Goal: Find specific fact: Find specific fact

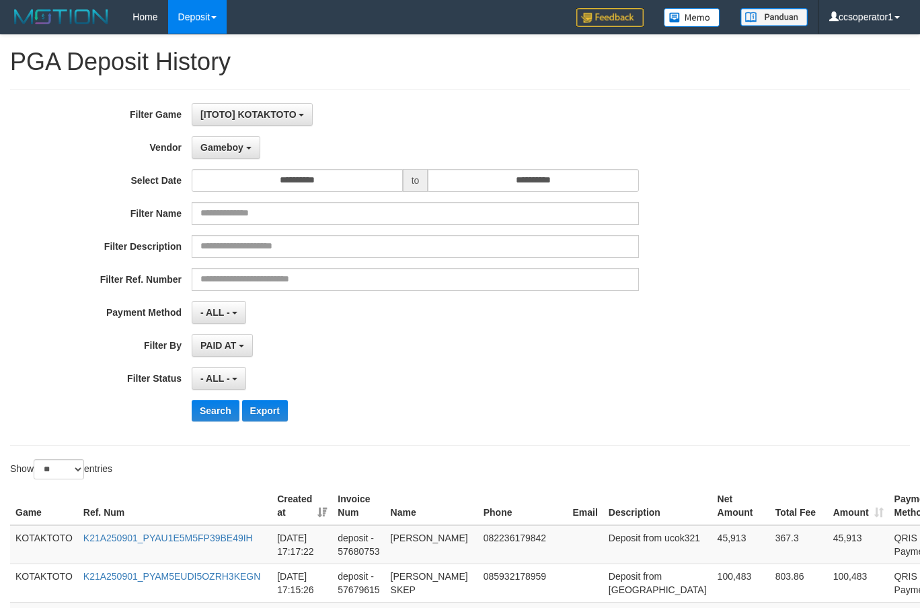
select select "**********"
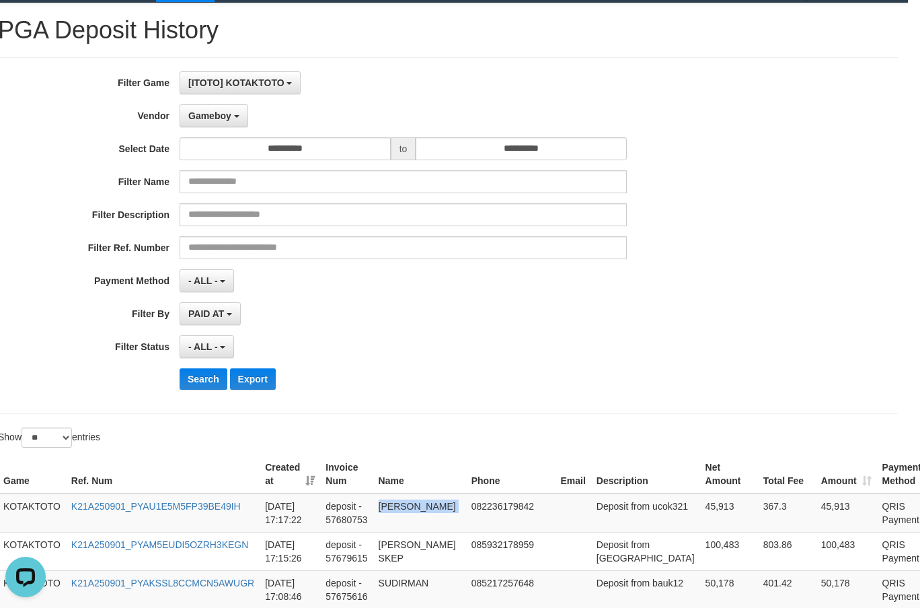
scroll to position [16, 12]
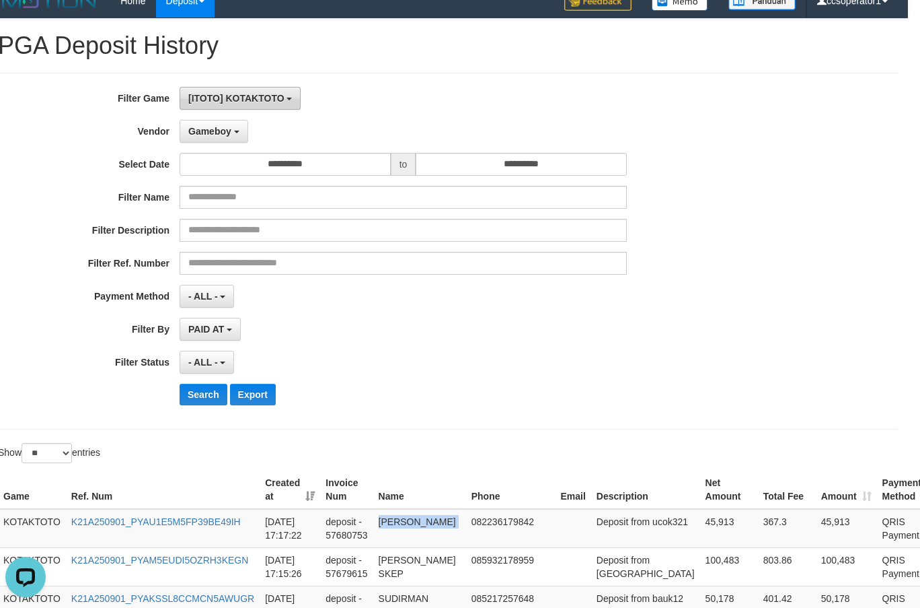
click at [279, 100] on span "[ITOTO] KOTAKTOTO" at bounding box center [236, 98] width 96 height 11
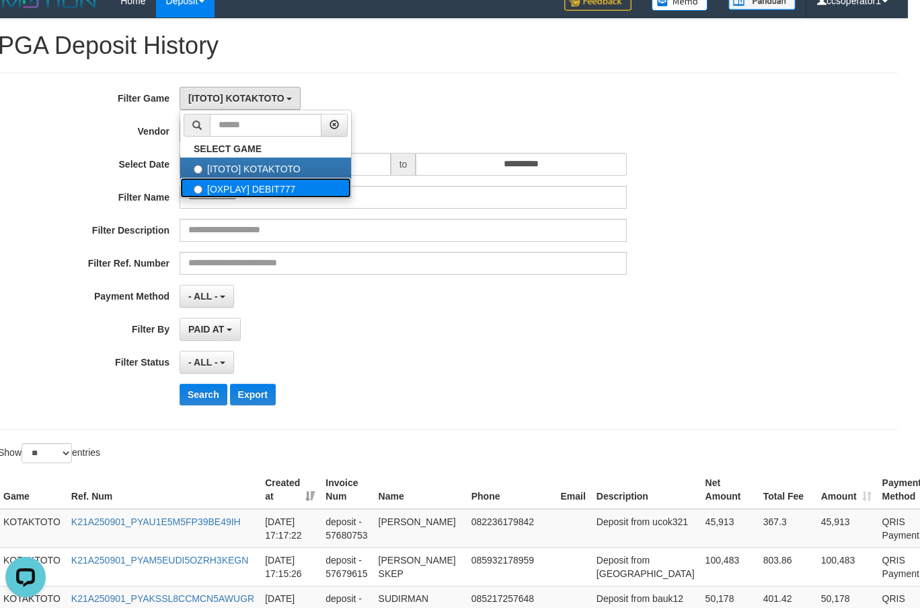
click at [307, 187] on label "[OXPLAY] DEBIT777" at bounding box center [265, 188] width 171 height 20
select select "****"
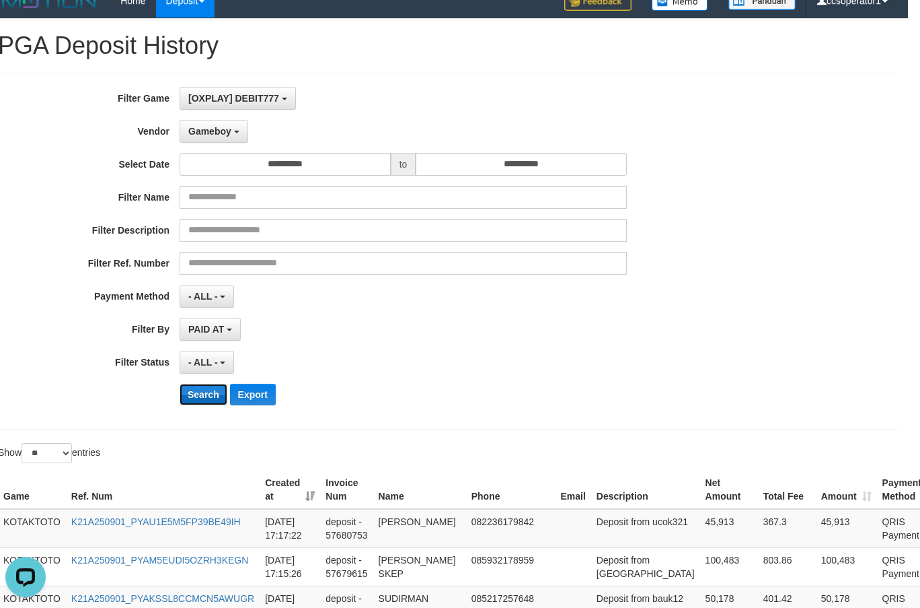
click at [190, 395] on button "Search" at bounding box center [204, 394] width 48 height 22
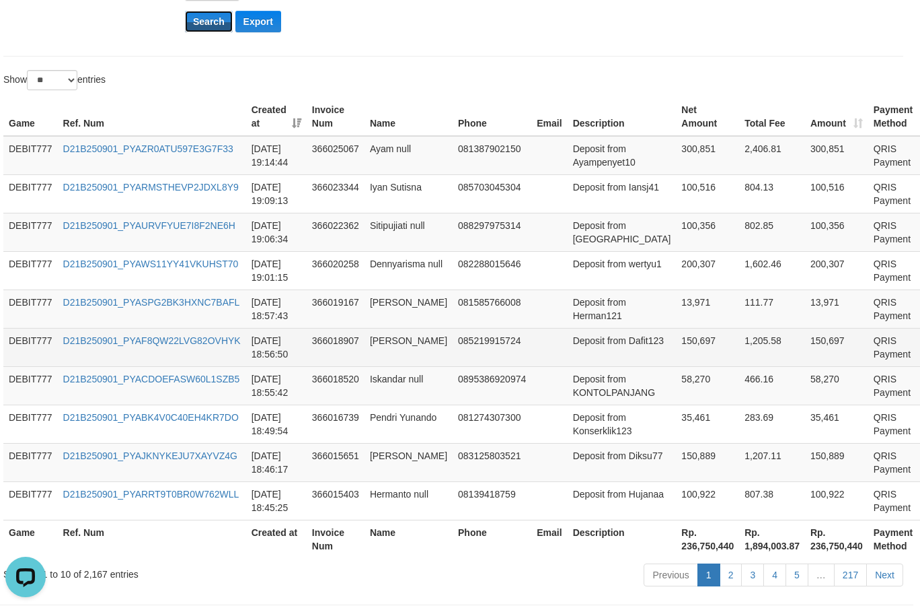
scroll to position [447, 7]
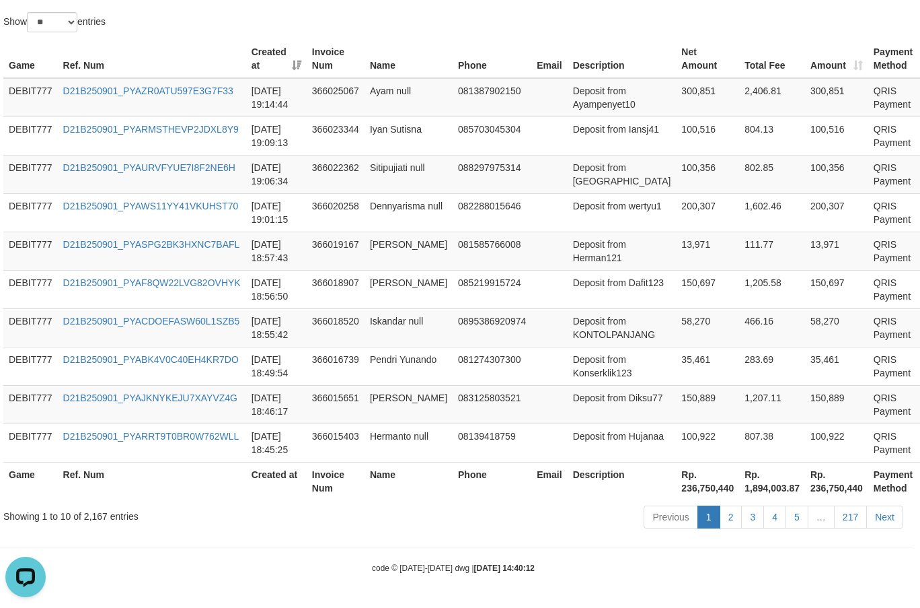
click at [678, 491] on th "Rp. 236,750,440" at bounding box center [707, 481] width 63 height 38
copy th "236,750,440"
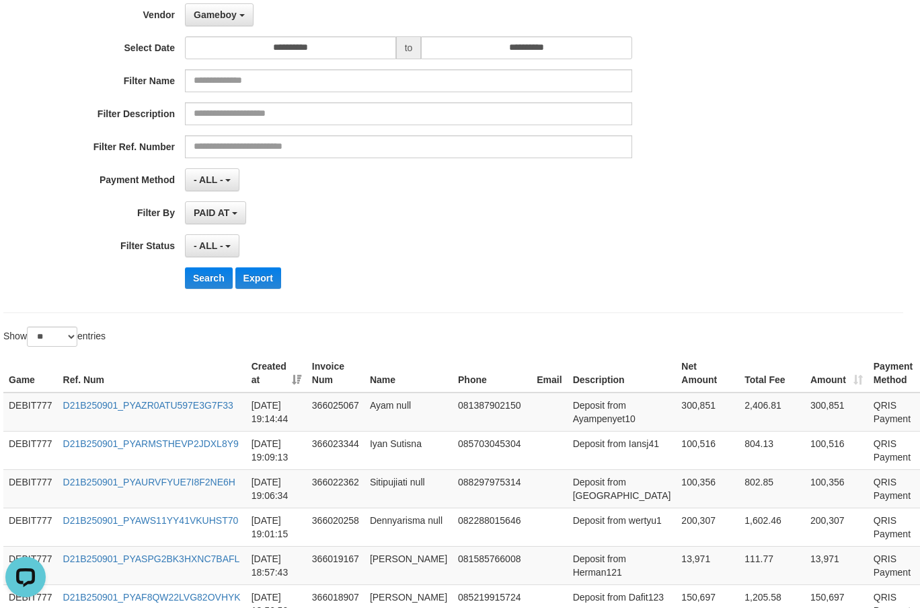
scroll to position [0, 7]
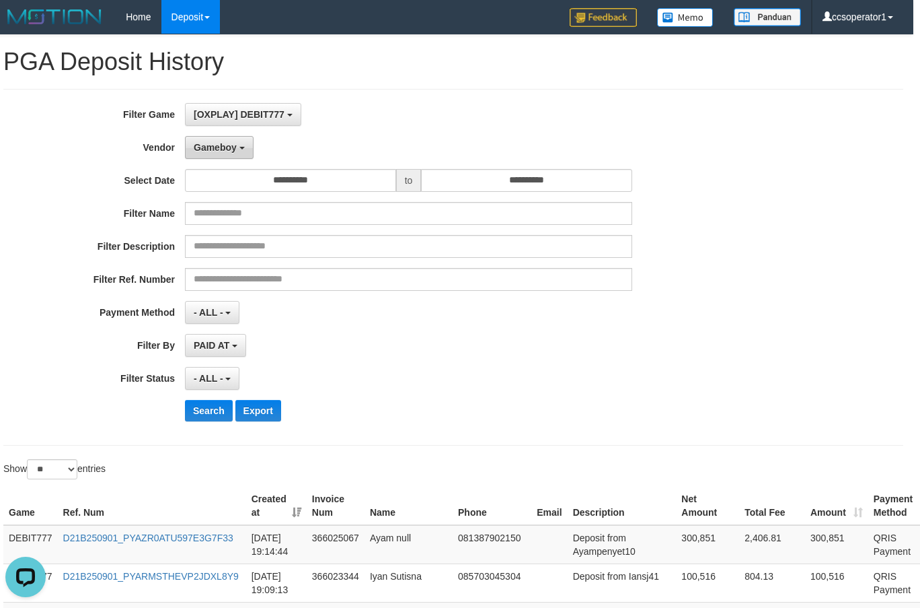
click at [242, 151] on button "Gameboy" at bounding box center [219, 147] width 69 height 23
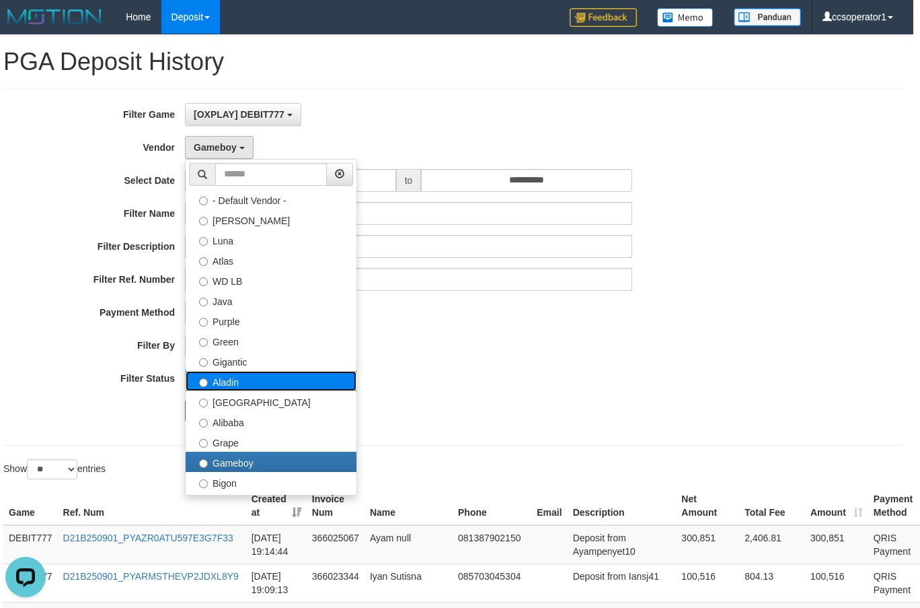
click at [273, 379] on label "Aladin" at bounding box center [271, 381] width 171 height 20
select select "**********"
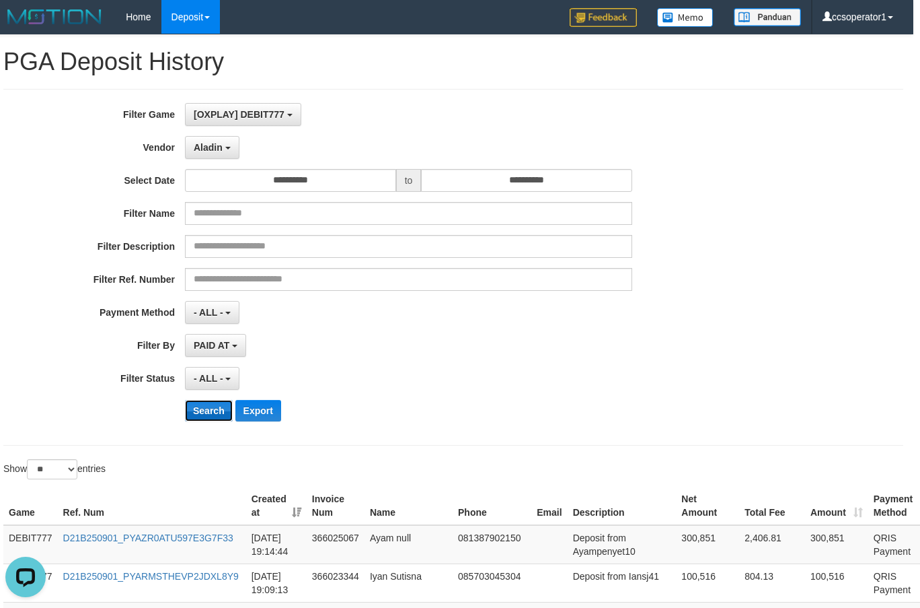
click at [213, 406] on button "Search" at bounding box center [209, 411] width 48 height 22
click at [212, 410] on button "Search" at bounding box center [209, 411] width 48 height 22
click at [211, 410] on button "Search" at bounding box center [209, 411] width 48 height 22
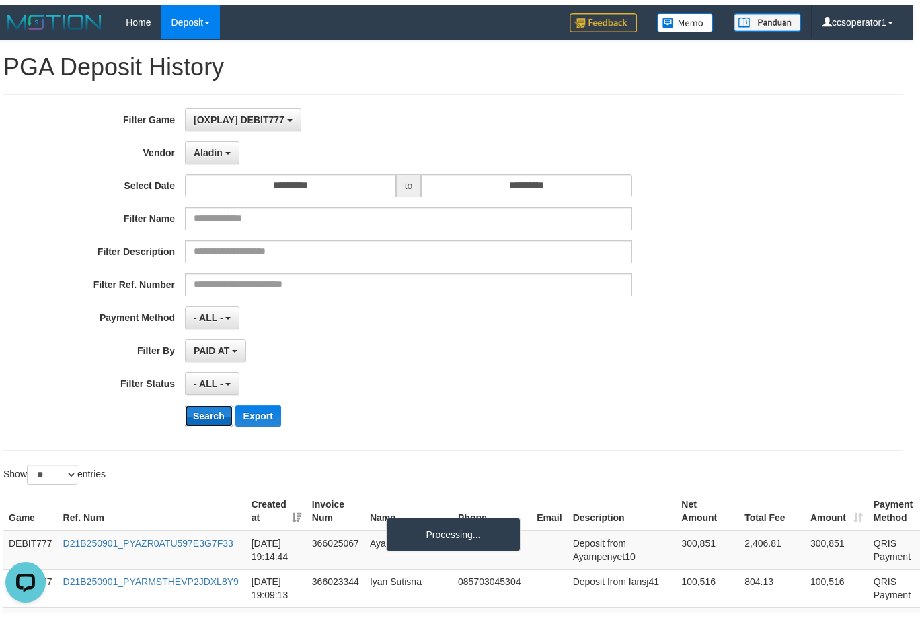
scroll to position [0, 0]
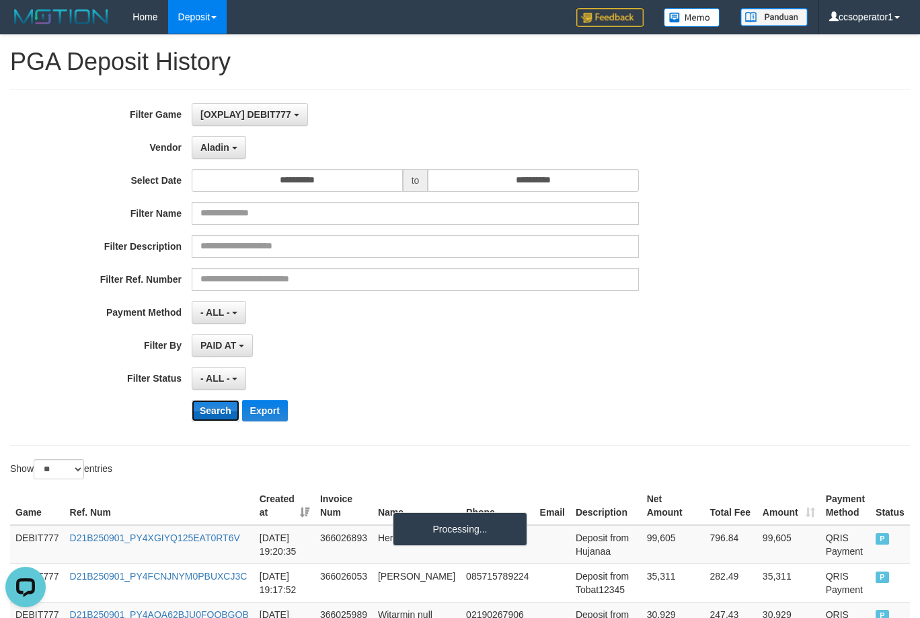
click at [211, 410] on button "Search" at bounding box center [216, 411] width 48 height 22
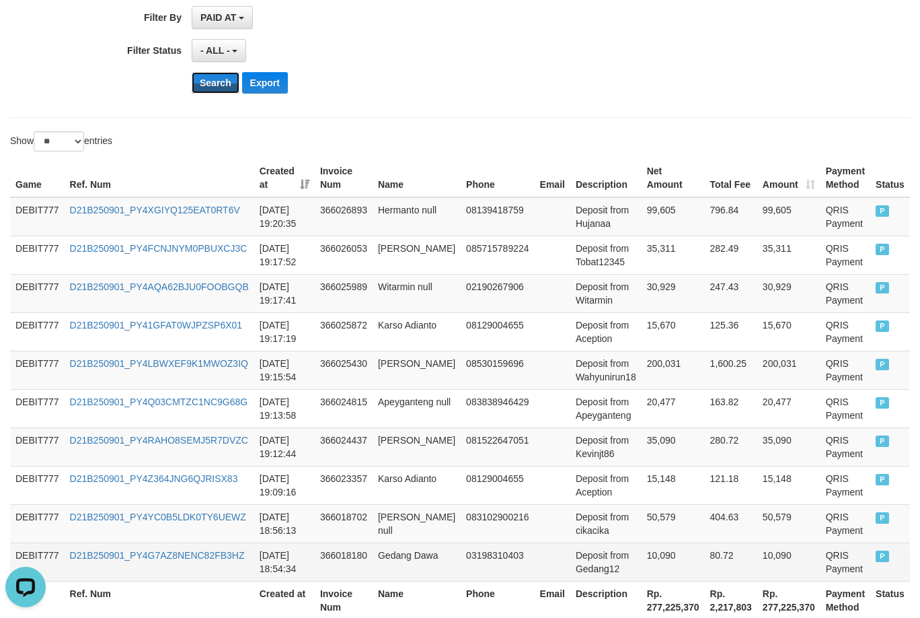
scroll to position [437, 0]
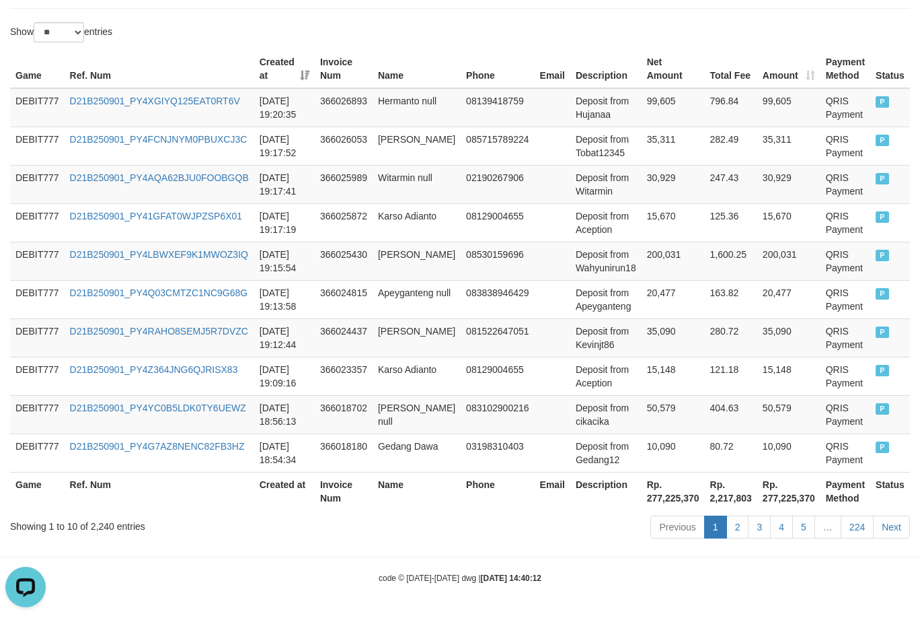
click at [661, 505] on th "Rp. 277,225,370" at bounding box center [673, 491] width 63 height 38
copy th "277,225,370"
click at [661, 505] on th "Rp. 277,225,370" at bounding box center [673, 491] width 63 height 38
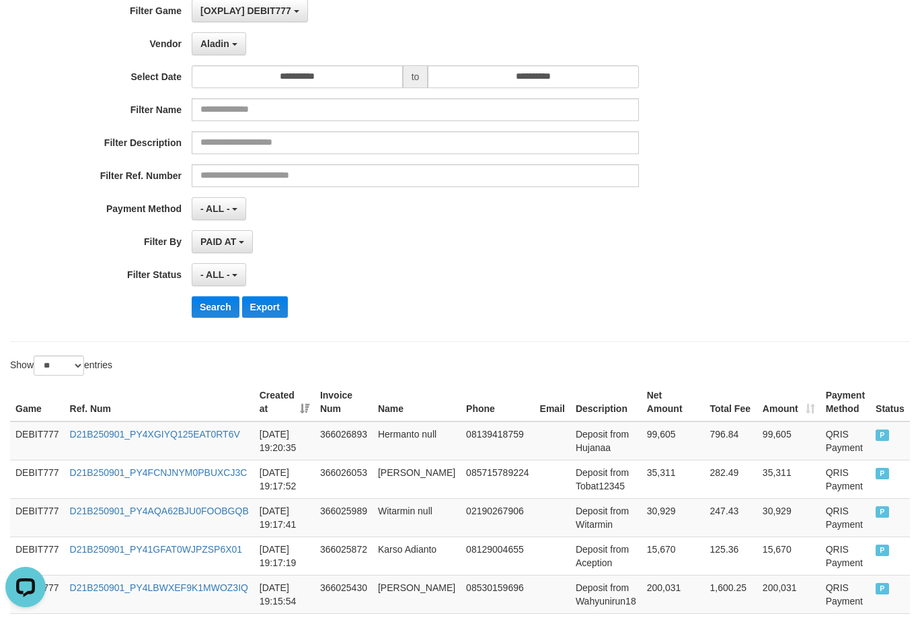
scroll to position [33, 0]
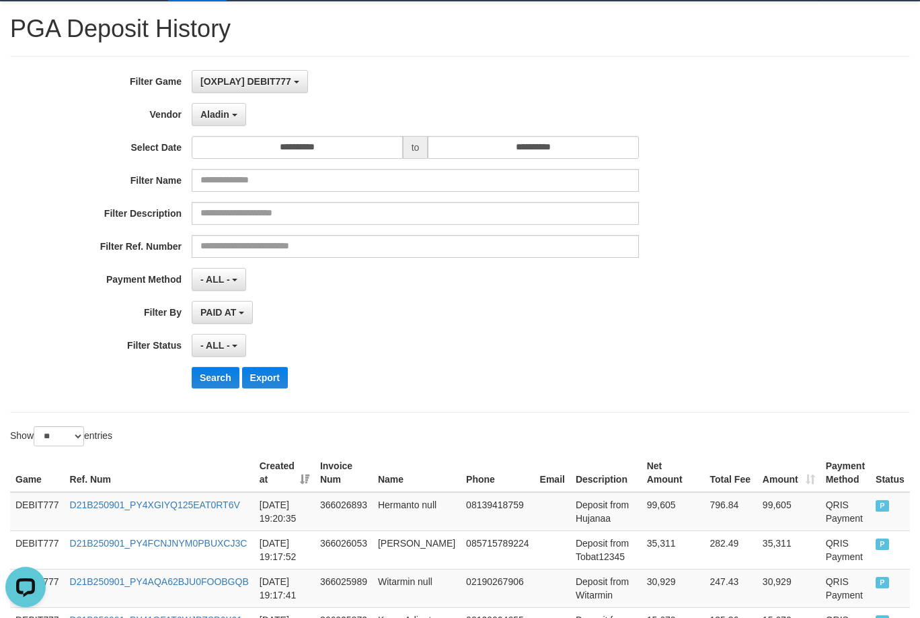
click at [606, 120] on div "Aladin - Default Vendor - [PERSON_NAME] Atlas WD LB Java Purple Green Gigantic …" at bounding box center [415, 114] width 447 height 23
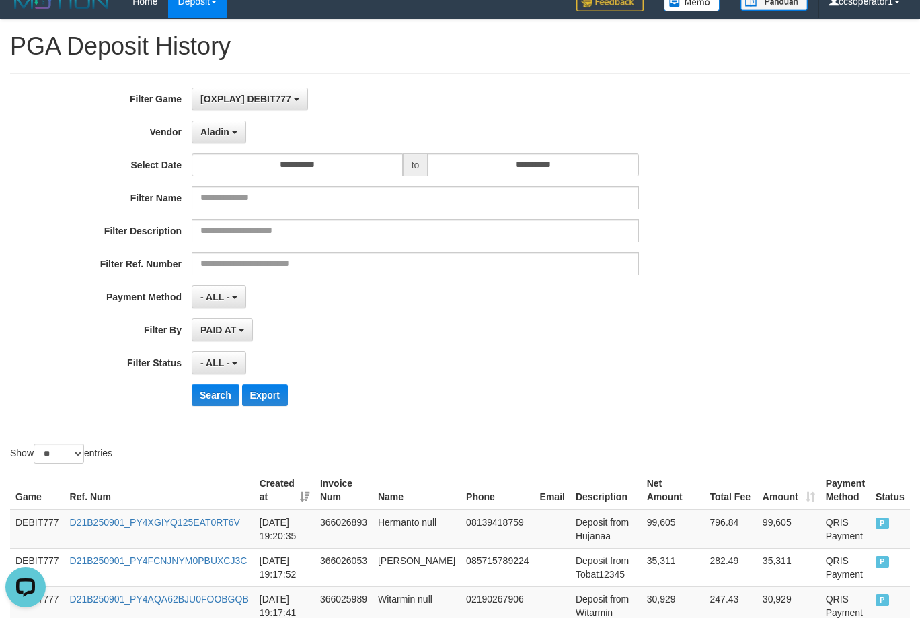
scroll to position [0, 0]
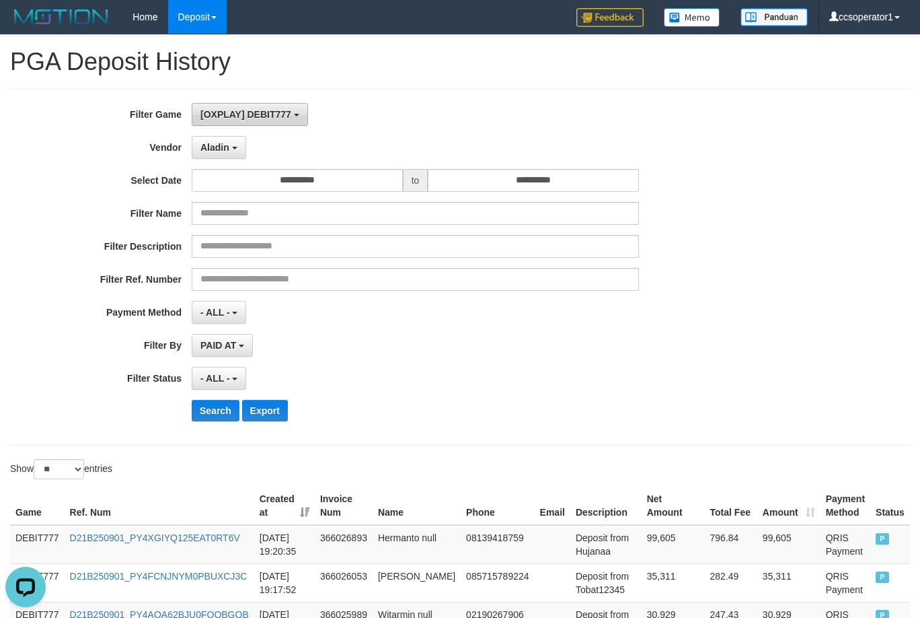
click at [270, 108] on button "[OXPLAY] DEBIT777" at bounding box center [250, 114] width 116 height 23
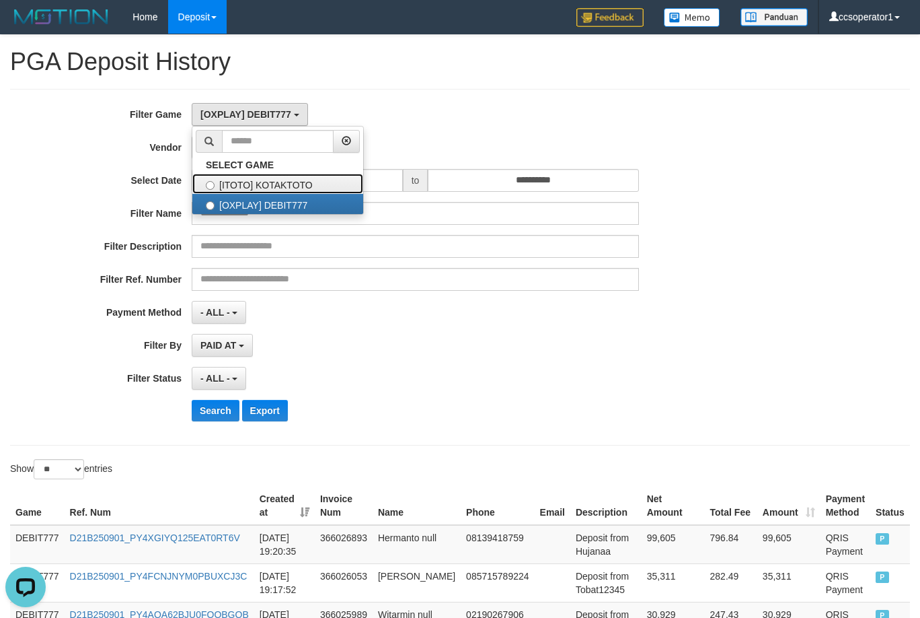
click at [339, 186] on label "[ITOTO] KOTAKTOTO" at bounding box center [277, 184] width 171 height 20
select select "****"
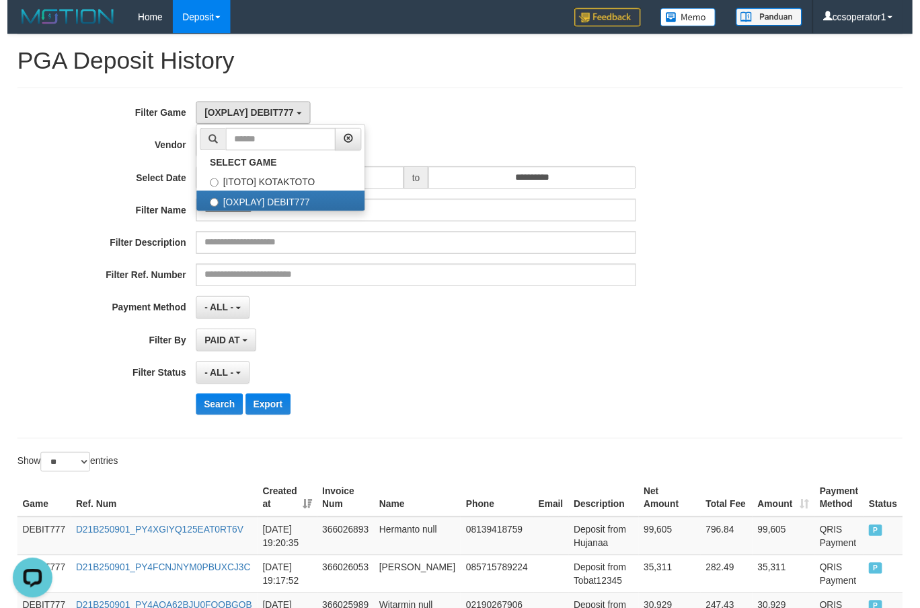
scroll to position [23, 0]
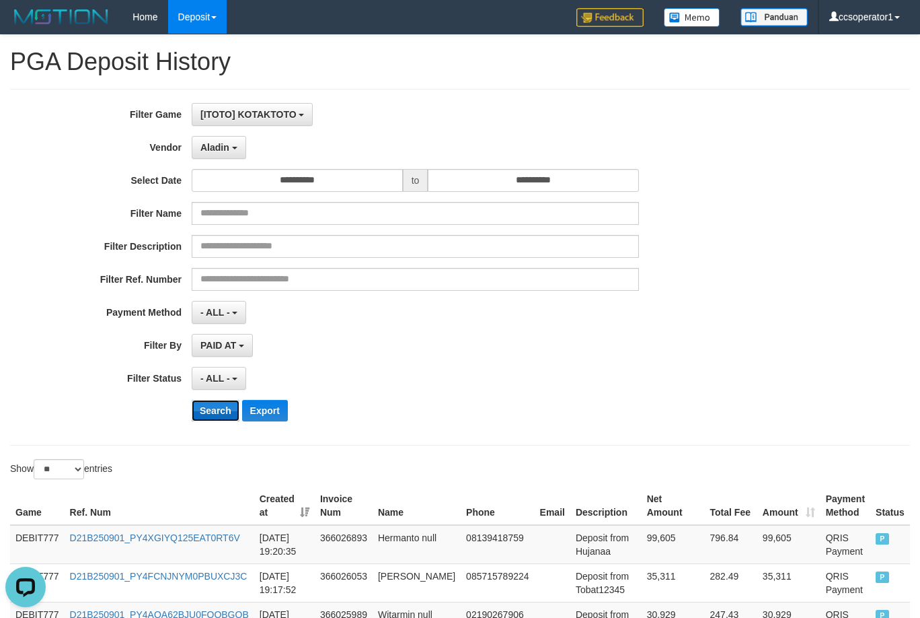
click at [198, 413] on button "Search" at bounding box center [216, 411] width 48 height 22
click at [200, 410] on button "Search" at bounding box center [216, 411] width 48 height 22
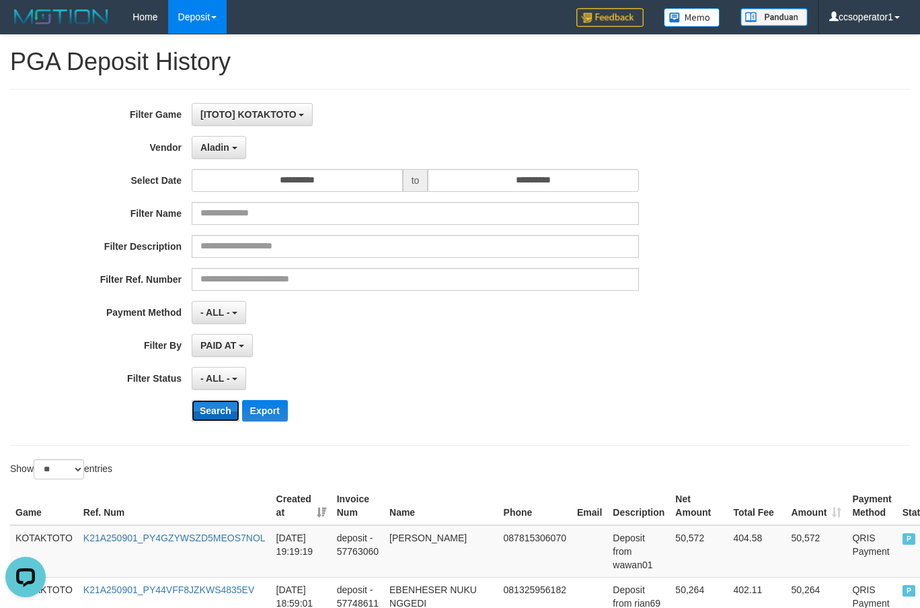
click at [200, 410] on button "Search" at bounding box center [216, 411] width 48 height 22
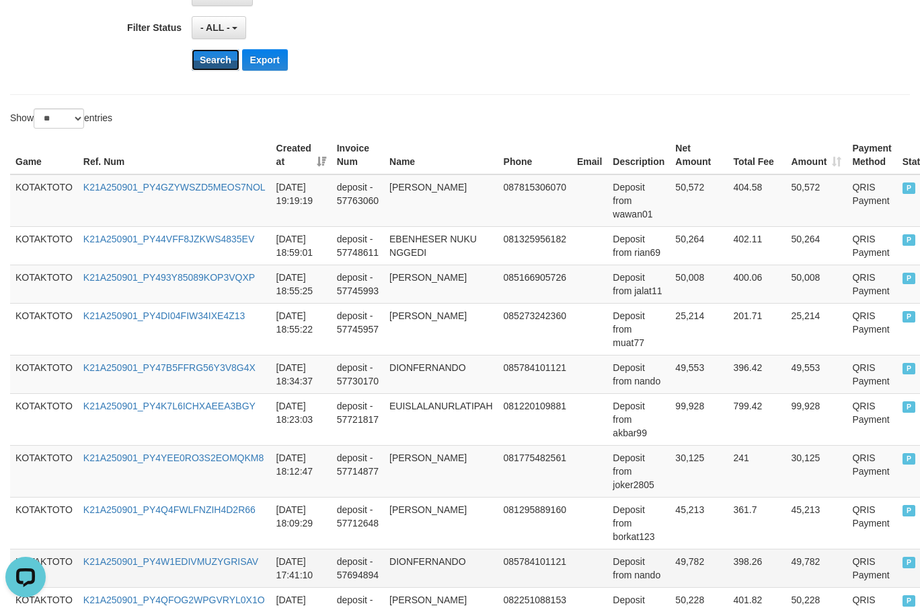
scroll to position [514, 0]
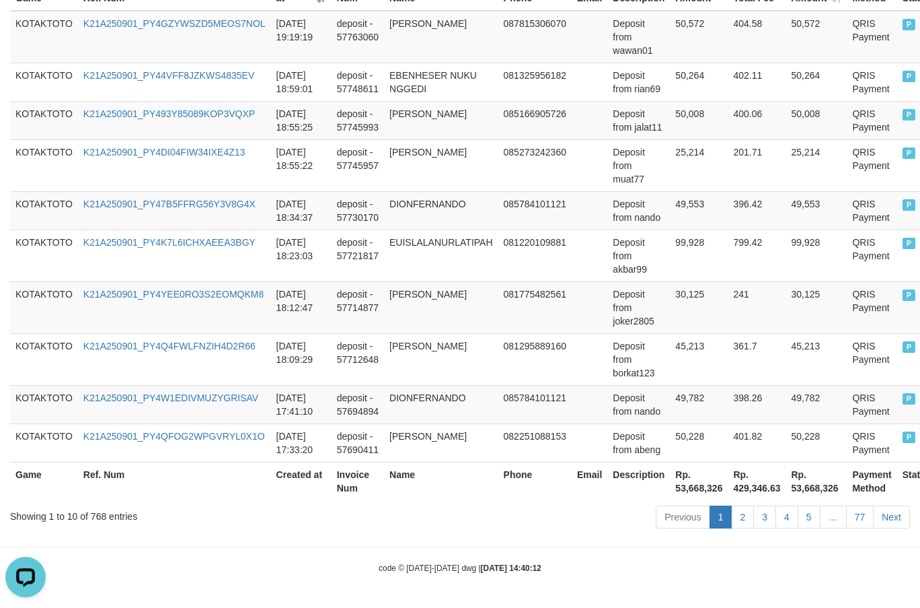
click at [703, 496] on th "Rp. 53,668,326" at bounding box center [699, 481] width 58 height 38
copy th "53,668,326"
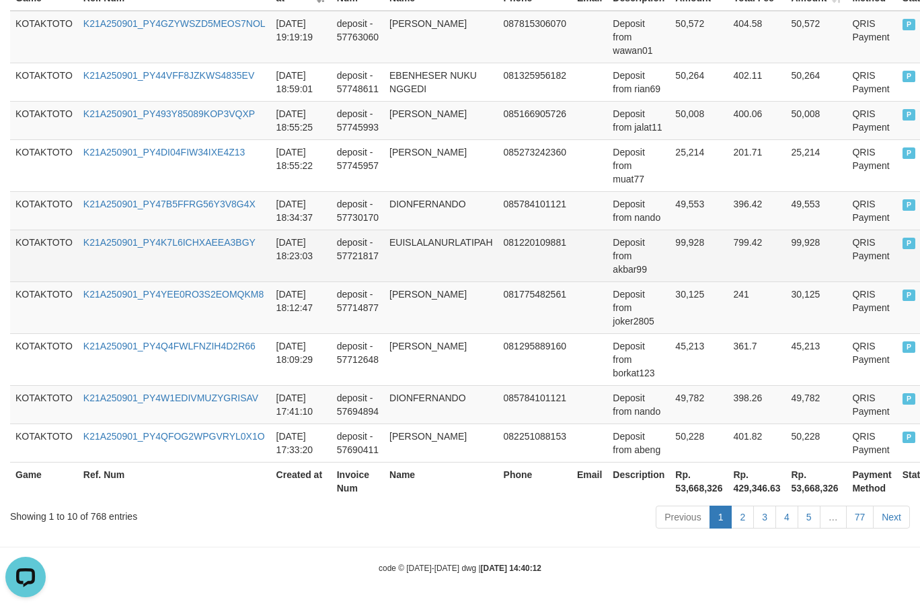
click at [729, 247] on td "799.42" at bounding box center [757, 255] width 58 height 52
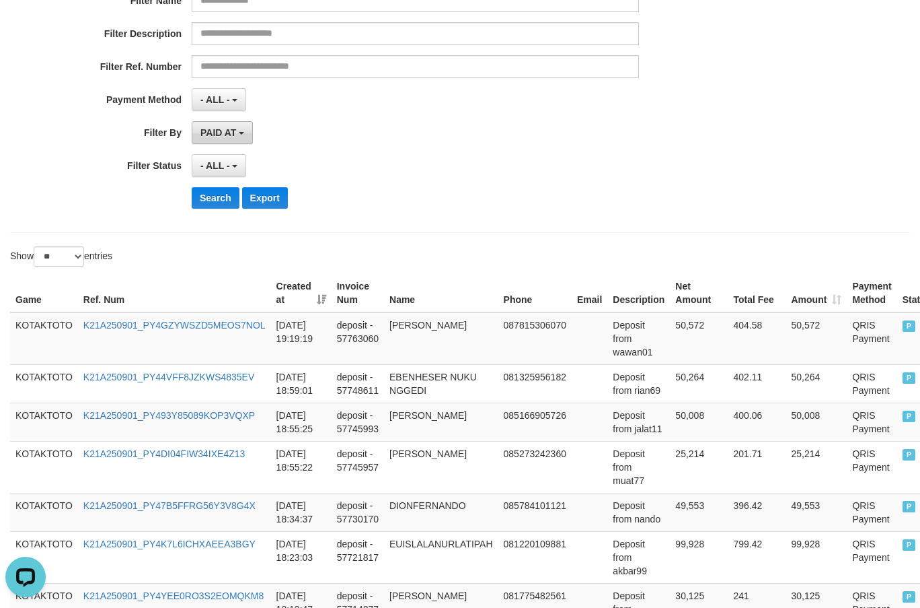
scroll to position [110, 0]
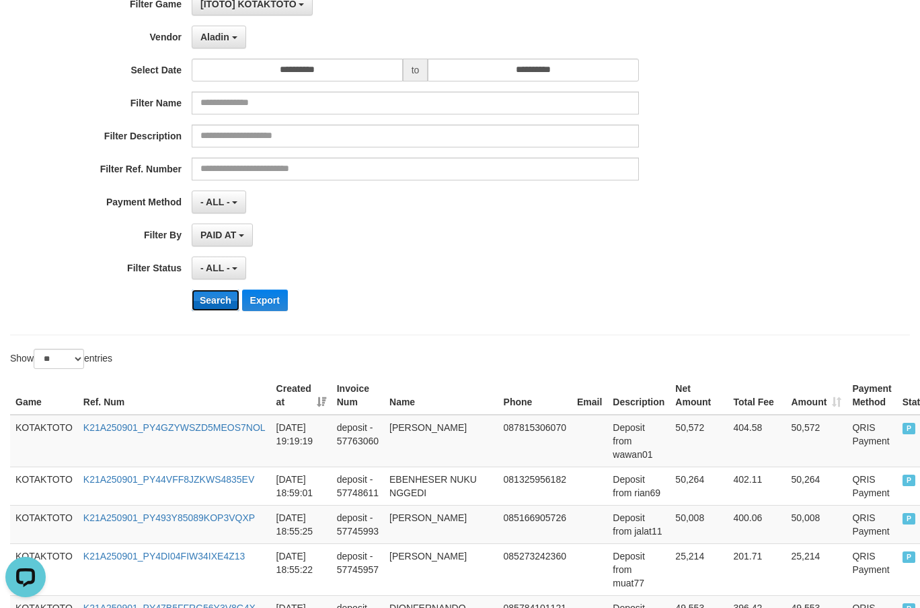
click at [195, 301] on button "Search" at bounding box center [216, 300] width 48 height 22
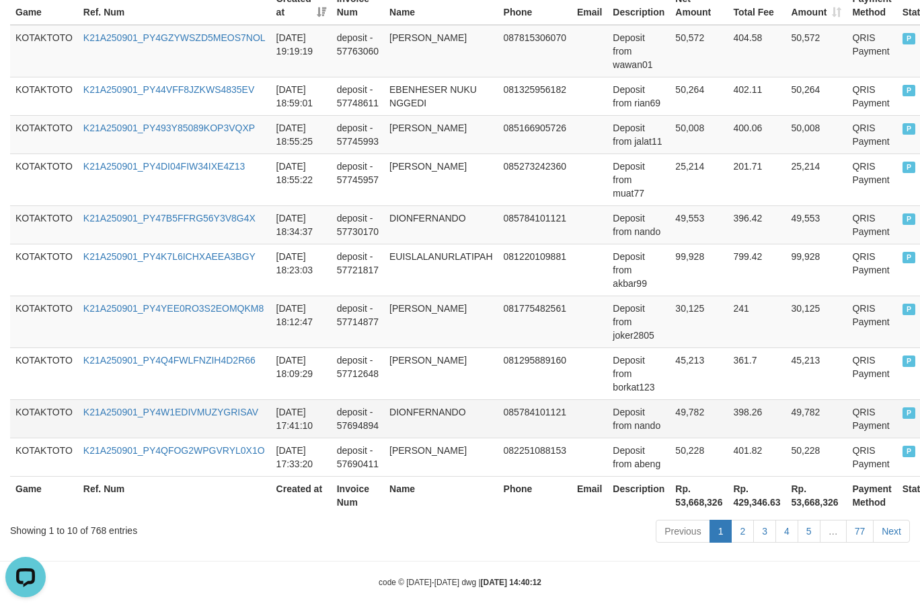
scroll to position [514, 0]
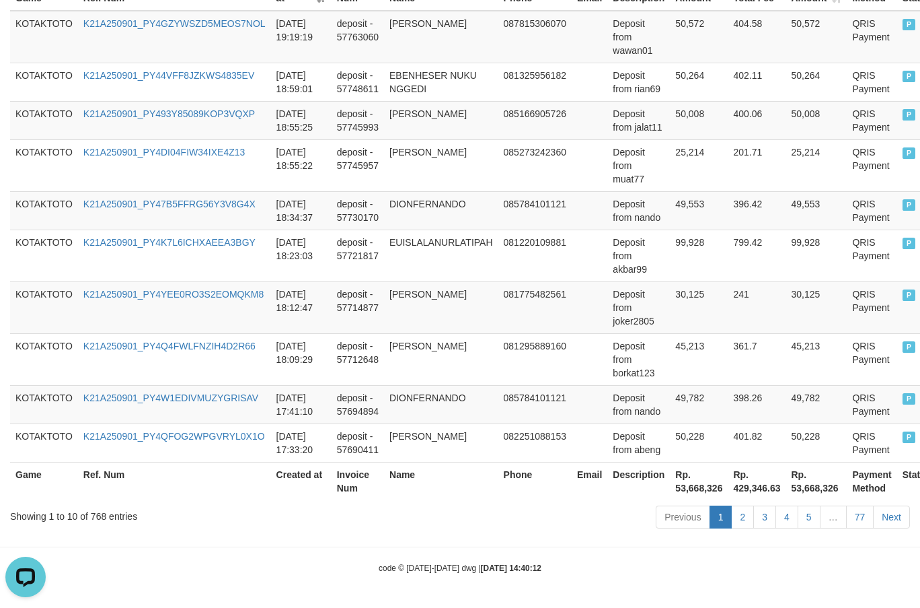
click at [695, 484] on th "Rp. 53,668,326" at bounding box center [699, 481] width 58 height 38
copy th "53,668,326"
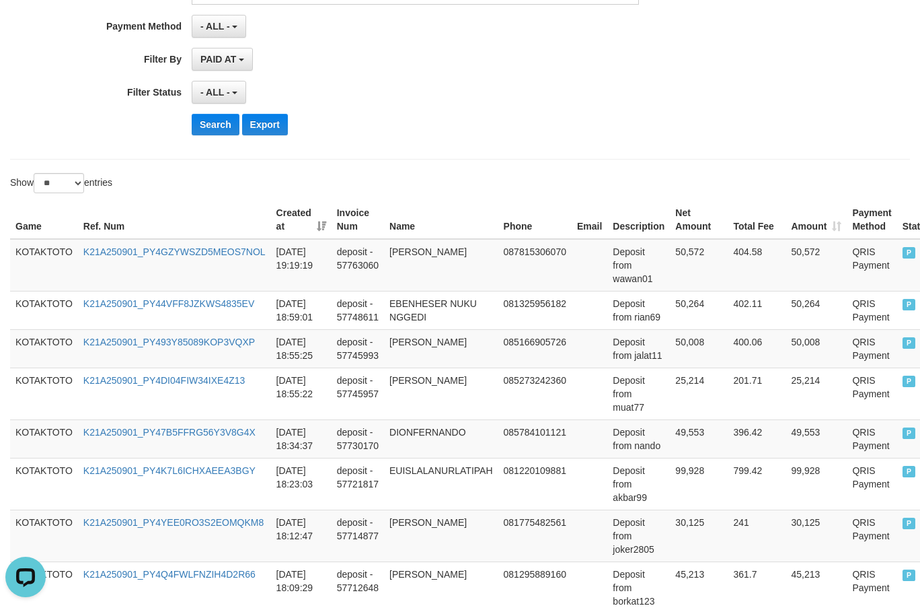
scroll to position [202, 0]
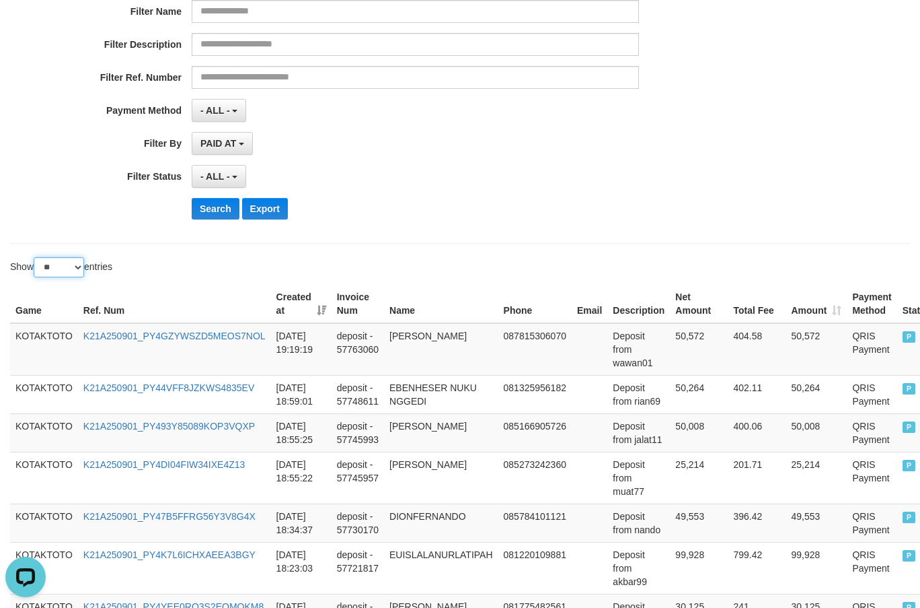
drag, startPoint x: 56, startPoint y: 266, endPoint x: 59, endPoint y: 275, distance: 10.0
click at [56, 266] on select "** ** ** ***" at bounding box center [59, 267] width 50 height 20
select select "**"
click at [36, 257] on select "** ** ** ***" at bounding box center [59, 267] width 50 height 20
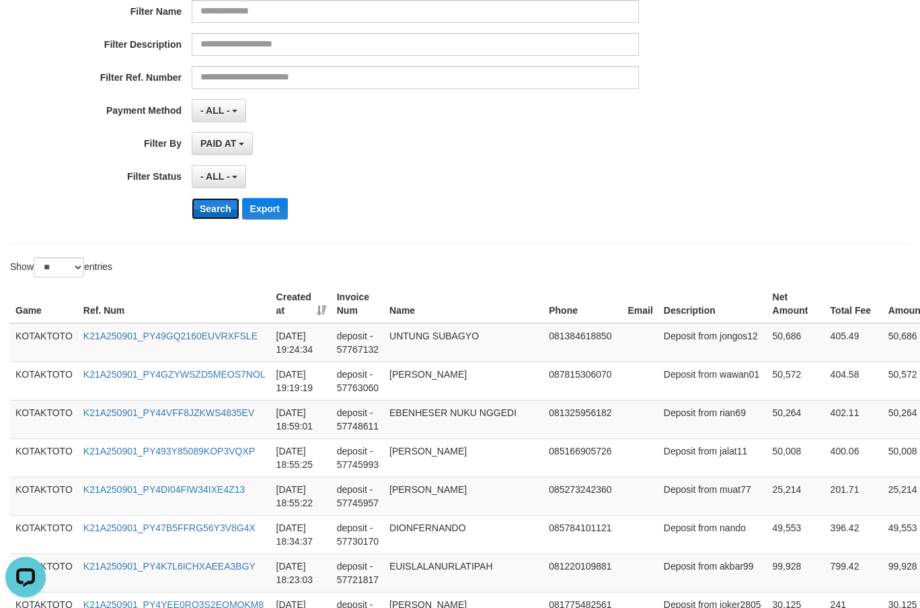
click at [211, 218] on button "Search" at bounding box center [216, 209] width 48 height 22
click at [211, 217] on button "Search" at bounding box center [216, 209] width 48 height 22
click at [211, 216] on button "Search" at bounding box center [216, 209] width 48 height 22
click at [210, 214] on button "Search" at bounding box center [216, 209] width 48 height 22
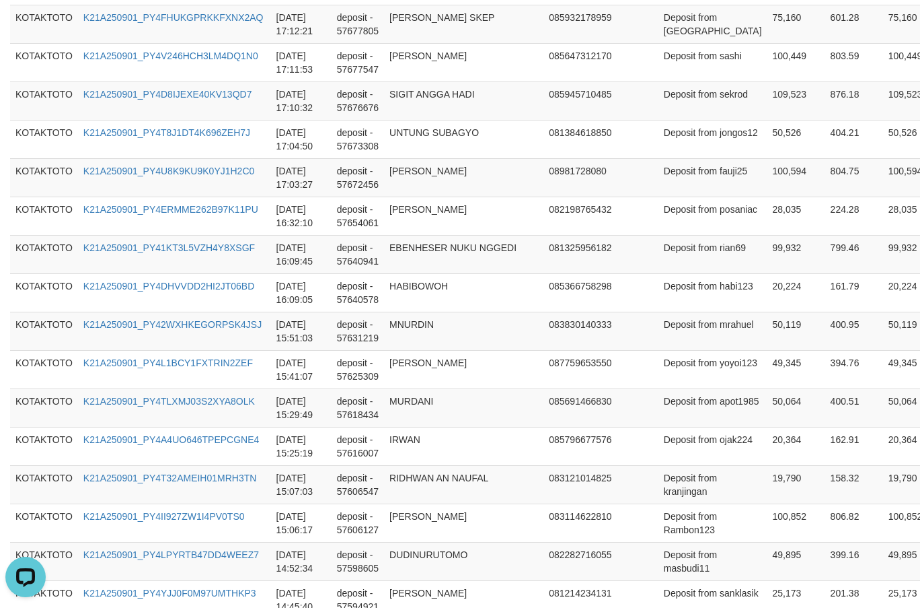
scroll to position [1981, 0]
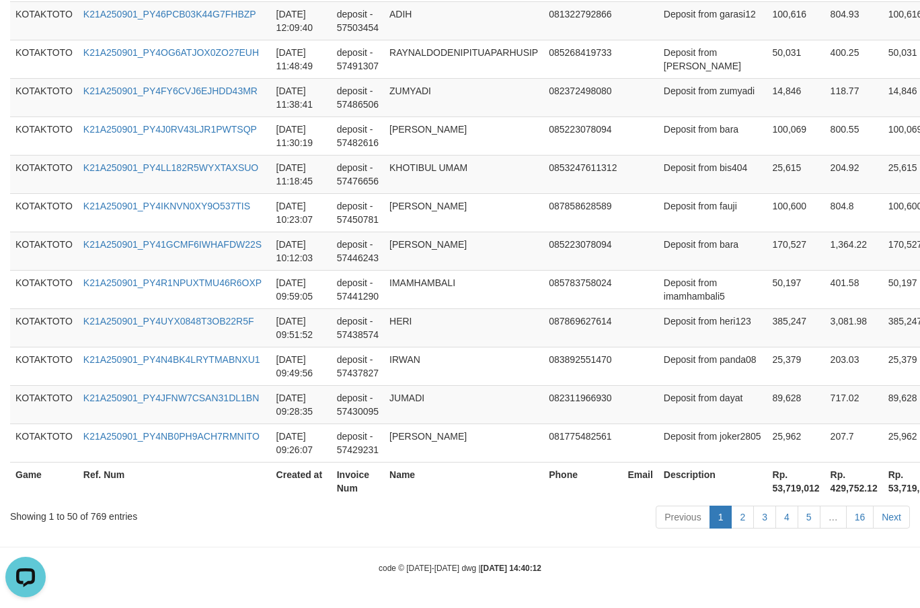
click at [768, 488] on th "Rp. 53,719,012" at bounding box center [797, 481] width 58 height 38
copy th "53,719,012"
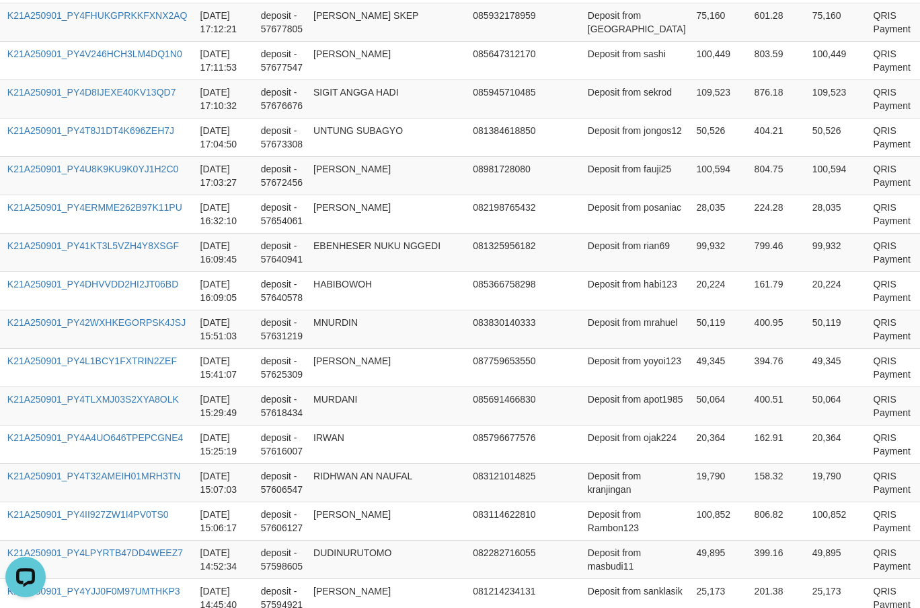
scroll to position [1153, 76]
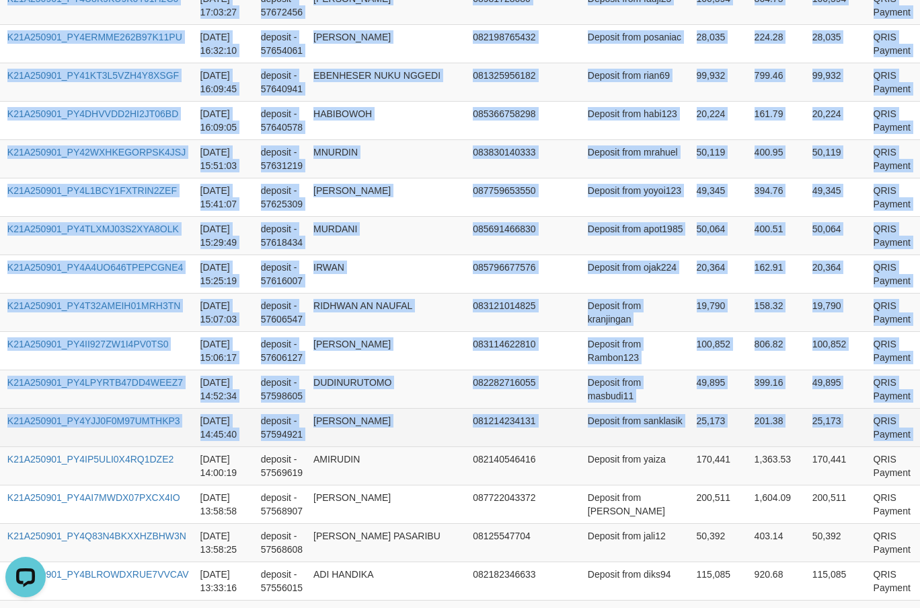
copy table "ame Ref. Num Created at Invoice Num Name Phone Email Description Net Amount Tot…"
drag, startPoint x: 21, startPoint y: 282, endPoint x: 912, endPoint y: 413, distance: 901.1
click at [912, 413] on table "Game Ref. Num Created at Invoice Num Name Phone Email Description Net Amount To…" at bounding box center [446, 331] width 1024 height 1994
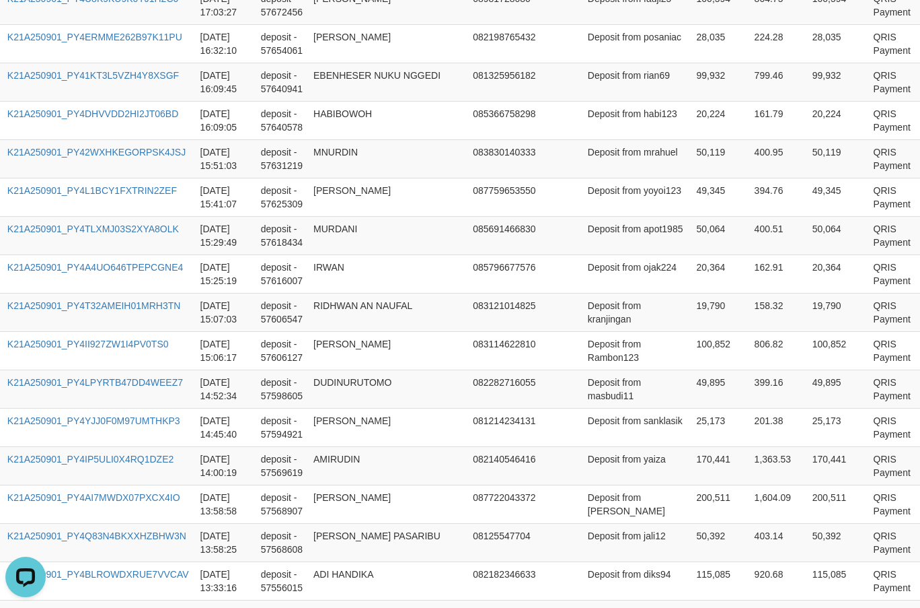
scroll to position [655, 76]
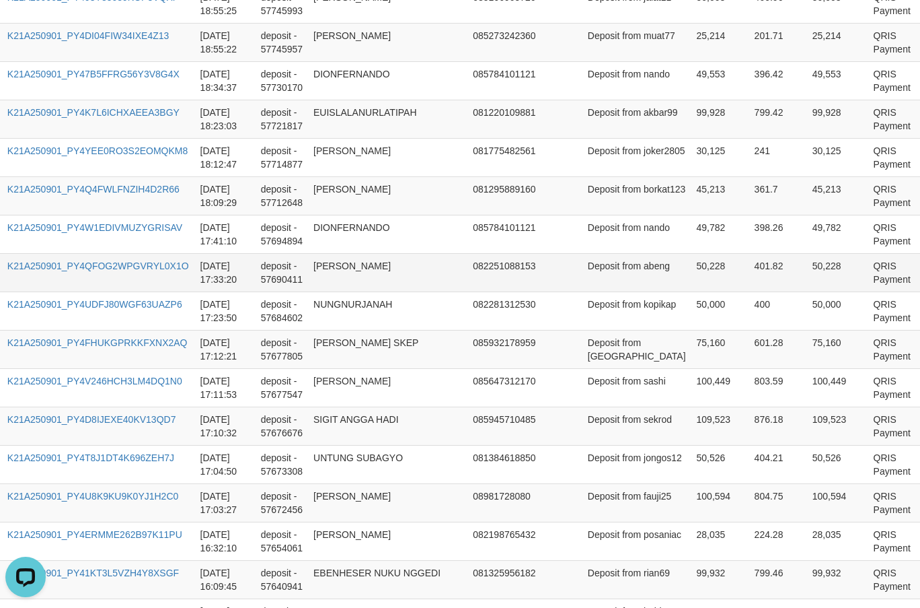
click at [692, 268] on td "50,228" at bounding box center [721, 272] width 58 height 38
copy td "50,228"
click at [692, 268] on td "50,228" at bounding box center [721, 272] width 58 height 38
click at [692, 344] on td "75,160" at bounding box center [721, 349] width 58 height 38
copy td "75,160"
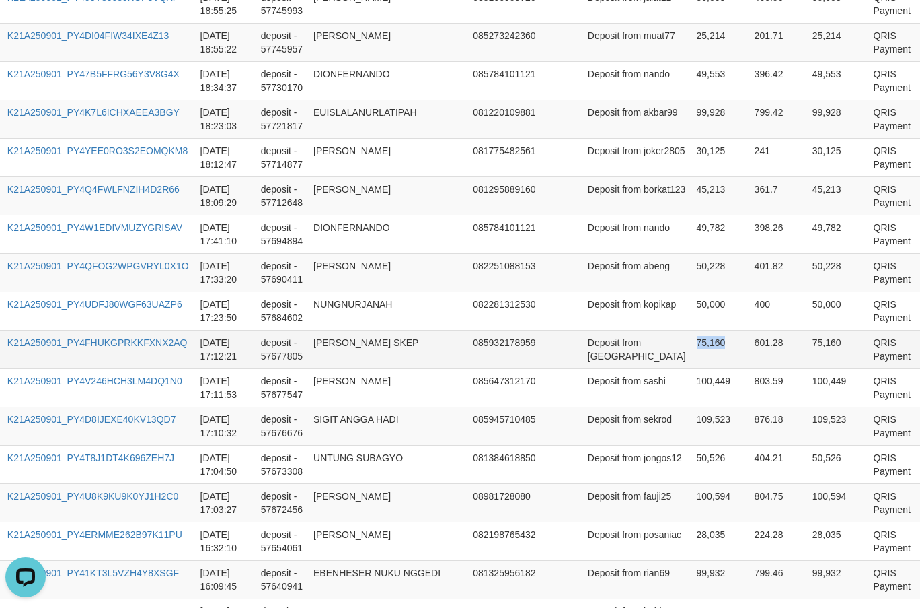
click at [692, 344] on td "75,160" at bounding box center [721, 349] width 58 height 38
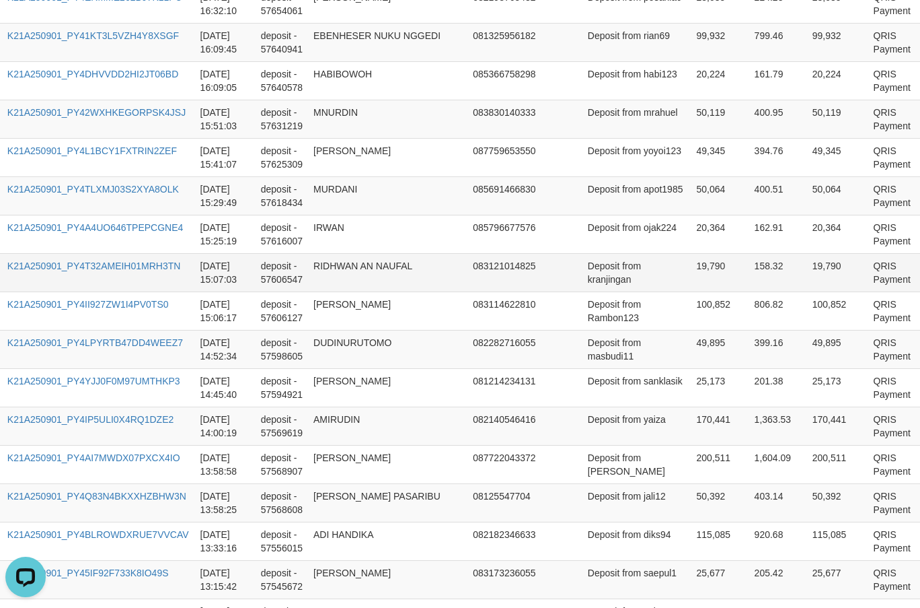
click at [692, 272] on td "19,790" at bounding box center [721, 272] width 58 height 38
copy td "19,790"
